Goal: Navigation & Orientation: Go to known website

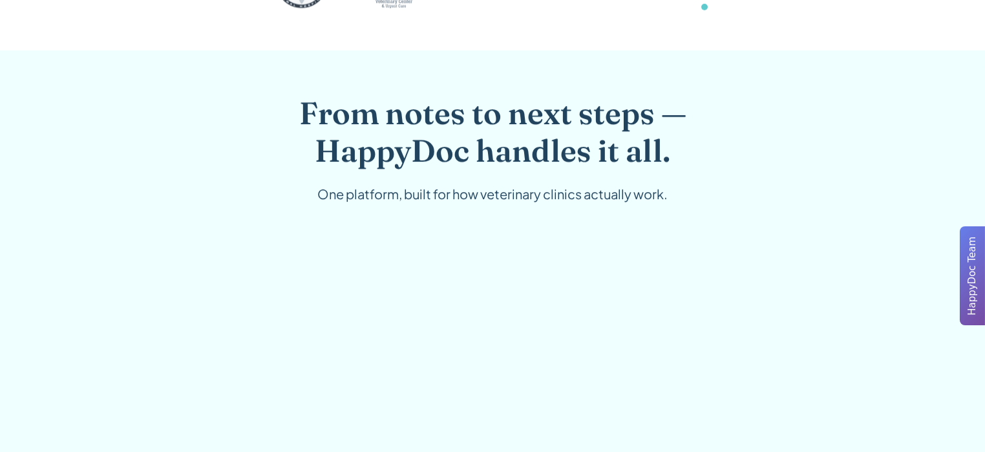
scroll to position [776, 0]
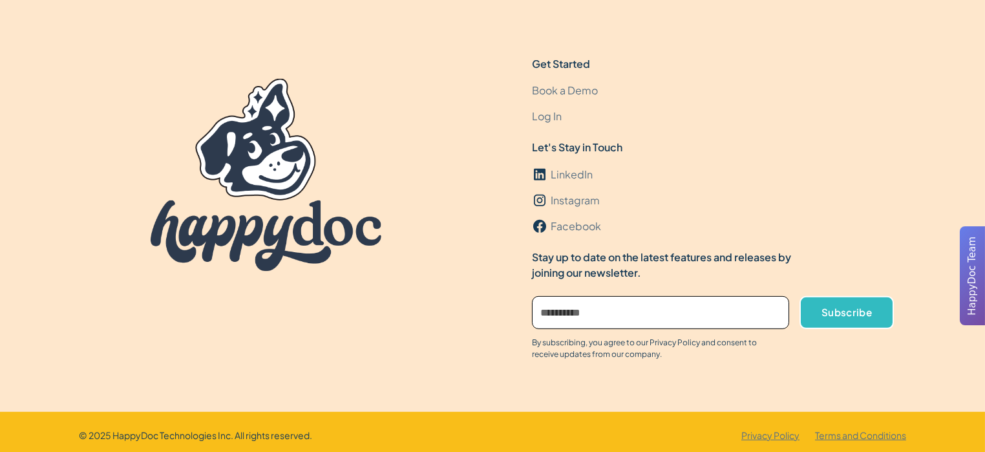
scroll to position [3958, 0]
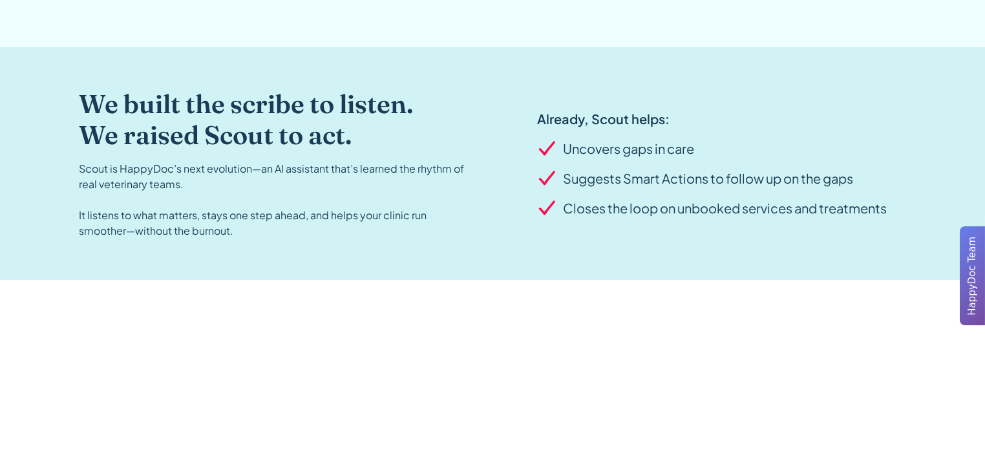
scroll to position [1293, 0]
